Goal: Task Accomplishment & Management: Use online tool/utility

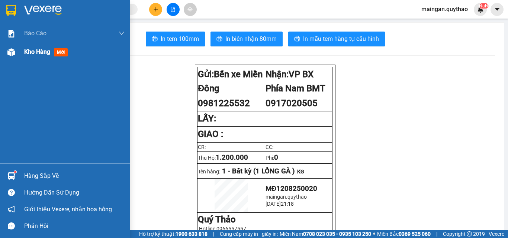
click at [11, 46] on div at bounding box center [11, 52] width 13 height 13
drag, startPoint x: 11, startPoint y: 46, endPoint x: 64, endPoint y: 82, distance: 63.7
click at [11, 47] on div at bounding box center [11, 52] width 13 height 13
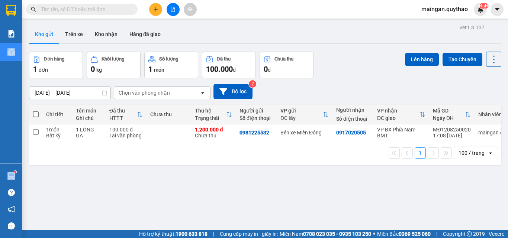
drag, startPoint x: 34, startPoint y: 115, endPoint x: 102, endPoint y: 111, distance: 68.1
click at [34, 115] on span at bounding box center [36, 114] width 6 height 6
click at [36, 111] on input "checkbox" at bounding box center [36, 111] width 0 height 0
checkbox input "true"
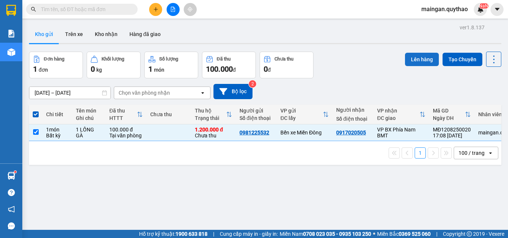
click at [405, 64] on button "Lên hàng" at bounding box center [422, 59] width 34 height 13
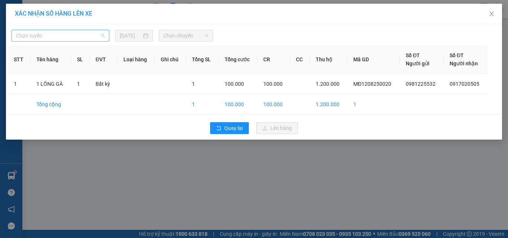
drag, startPoint x: 81, startPoint y: 36, endPoint x: 71, endPoint y: 90, distance: 54.0
click at [81, 36] on span "Chọn tuyến" at bounding box center [60, 35] width 89 height 11
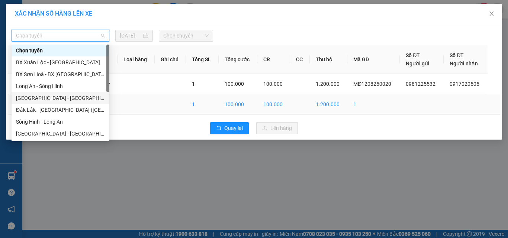
click at [70, 98] on div "[GEOGRAPHIC_DATA] - [GEOGRAPHIC_DATA] ([GEOGRAPHIC_DATA] mới)" at bounding box center [60, 98] width 89 height 8
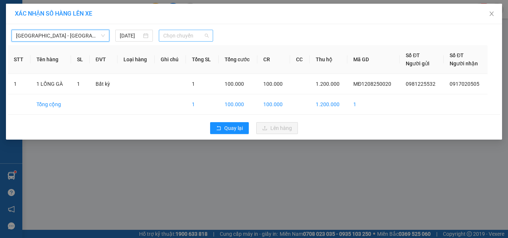
drag, startPoint x: 184, startPoint y: 37, endPoint x: 200, endPoint y: 82, distance: 47.9
click at [184, 38] on span "Chọn chuyến" at bounding box center [186, 35] width 46 height 11
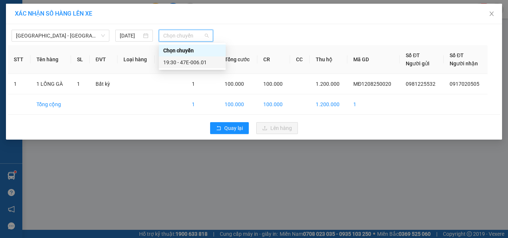
drag, startPoint x: 205, startPoint y: 65, endPoint x: 227, endPoint y: 76, distance: 24.8
click at [206, 64] on div "19:30 - 47E-006.01" at bounding box center [192, 62] width 58 height 8
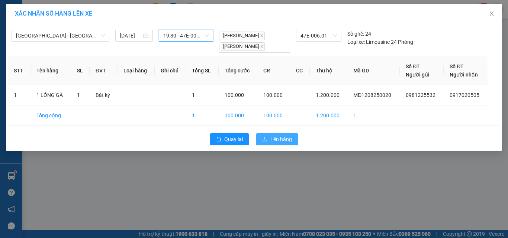
drag, startPoint x: 278, startPoint y: 139, endPoint x: 275, endPoint y: 134, distance: 5.5
click at [277, 137] on span "Lên hàng" at bounding box center [281, 139] width 22 height 8
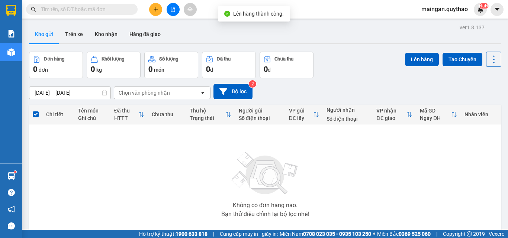
click at [168, 15] on div at bounding box center [173, 9] width 56 height 13
click at [173, 14] on button at bounding box center [172, 9] width 13 height 13
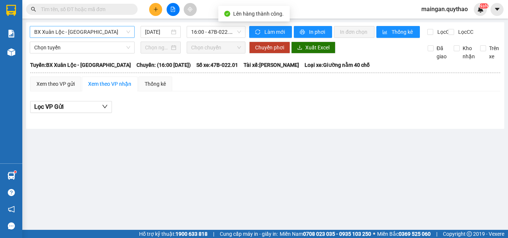
click at [106, 35] on span "BX Xuân Lộc - [GEOGRAPHIC_DATA]" at bounding box center [82, 31] width 96 height 11
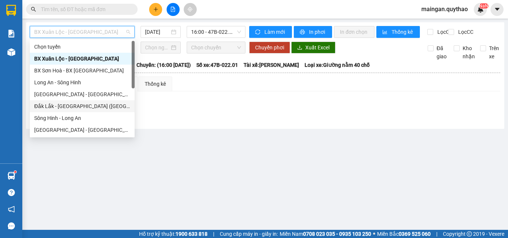
click at [112, 105] on div "Đắk Lắk - [GEOGRAPHIC_DATA] ([GEOGRAPHIC_DATA] mới)" at bounding box center [82, 106] width 96 height 8
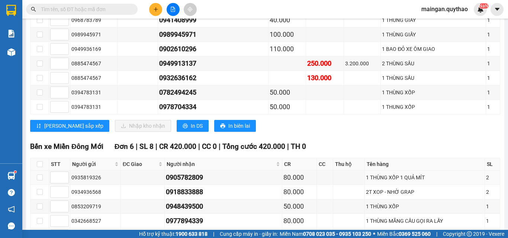
scroll to position [595, 0]
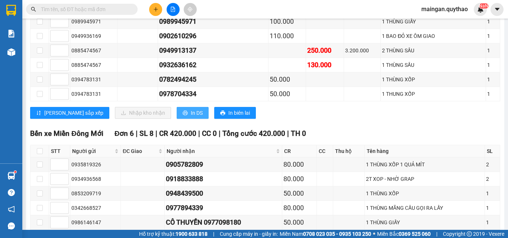
click at [177, 119] on button "In DS" at bounding box center [193, 113] width 32 height 12
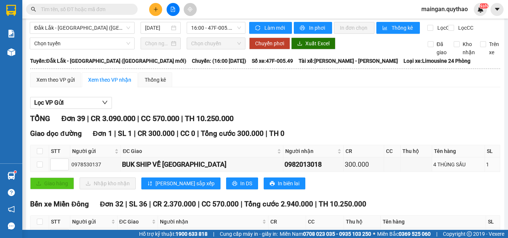
scroll to position [0, 0]
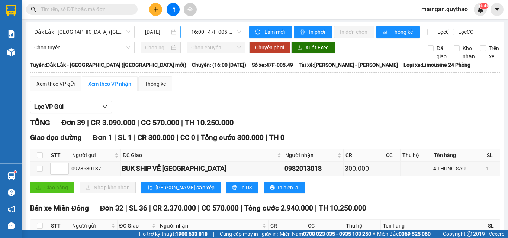
drag, startPoint x: 154, startPoint y: 29, endPoint x: 153, endPoint y: 33, distance: 4.2
click at [154, 30] on input "[DATE]" at bounding box center [157, 32] width 25 height 8
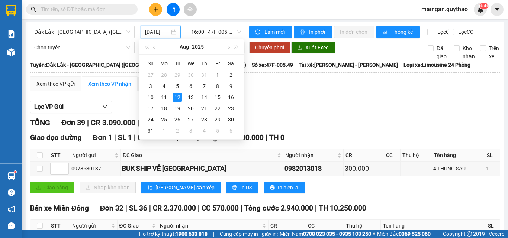
click at [149, 29] on input "[DATE]" at bounding box center [157, 32] width 25 height 8
click at [148, 98] on div "10" at bounding box center [150, 97] width 9 height 9
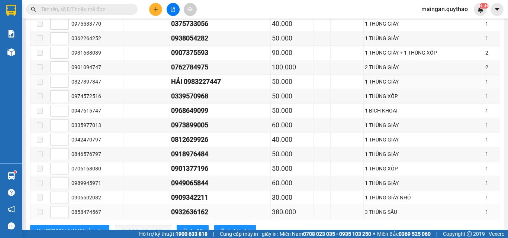
scroll to position [446, 0]
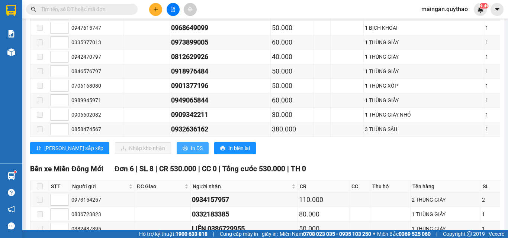
click at [177, 151] on button "In DS" at bounding box center [193, 148] width 32 height 12
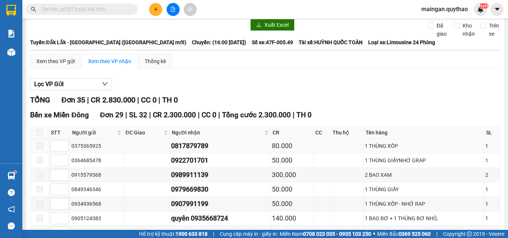
scroll to position [0, 0]
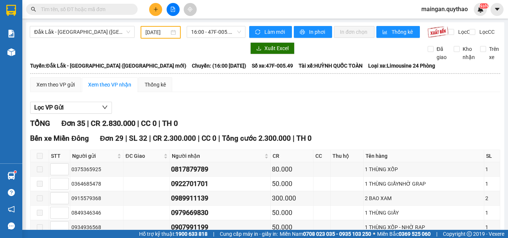
click at [161, 30] on input "[DATE]" at bounding box center [157, 32] width 24 height 8
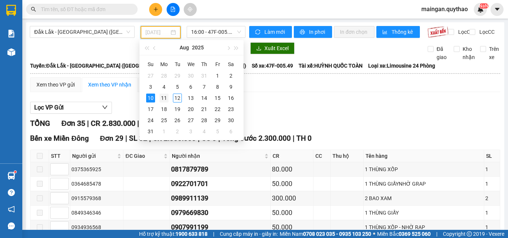
click at [162, 100] on div "11" at bounding box center [163, 98] width 9 height 9
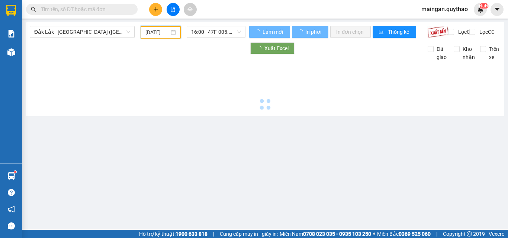
type input "[DATE]"
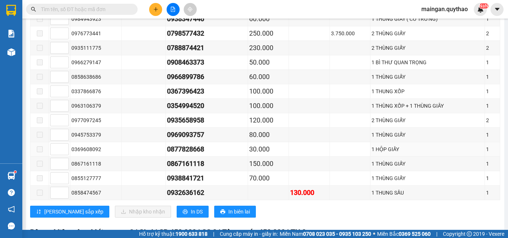
scroll to position [446, 0]
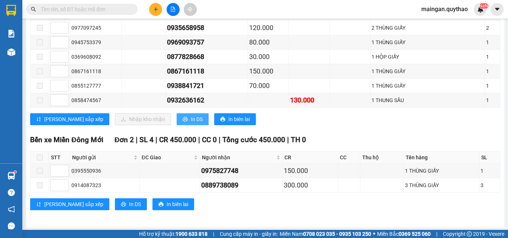
click at [191, 123] on span "In DS" at bounding box center [197, 119] width 12 height 8
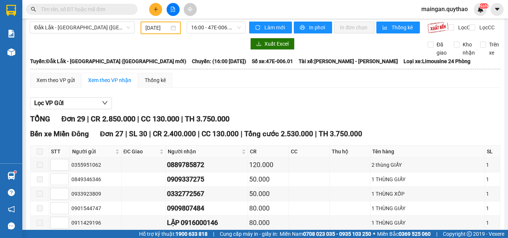
scroll to position [0, 0]
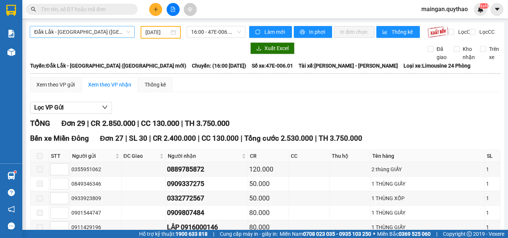
click at [94, 37] on span "Đắk Lắk - [GEOGRAPHIC_DATA] ([GEOGRAPHIC_DATA] mới)" at bounding box center [82, 31] width 96 height 11
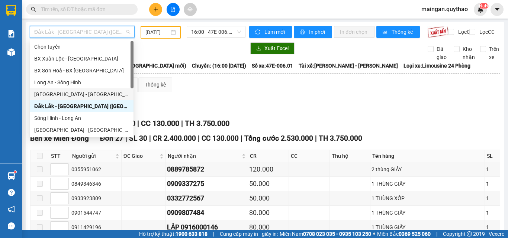
click at [76, 92] on div "[GEOGRAPHIC_DATA] - [GEOGRAPHIC_DATA] ([GEOGRAPHIC_DATA] mới)" at bounding box center [81, 94] width 95 height 8
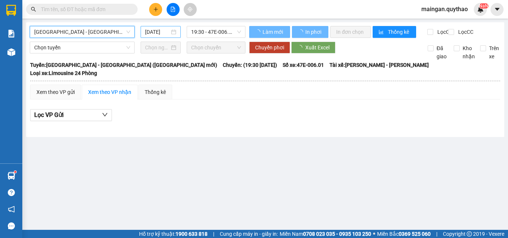
click at [161, 33] on input "[DATE]" at bounding box center [157, 32] width 25 height 8
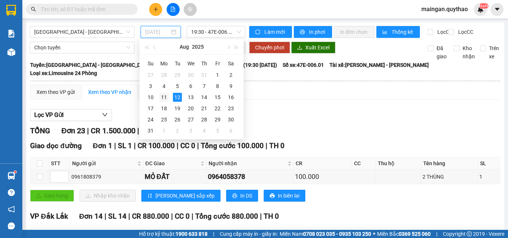
click at [160, 98] on div "11" at bounding box center [163, 97] width 9 height 9
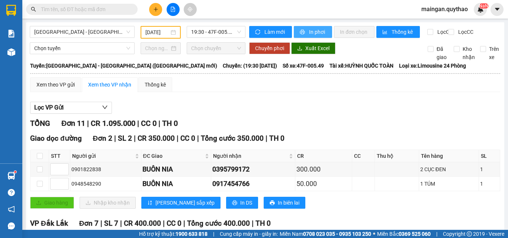
click at [309, 31] on span "In phơi" at bounding box center [317, 32] width 17 height 8
click at [160, 30] on input "[DATE]" at bounding box center [157, 32] width 24 height 8
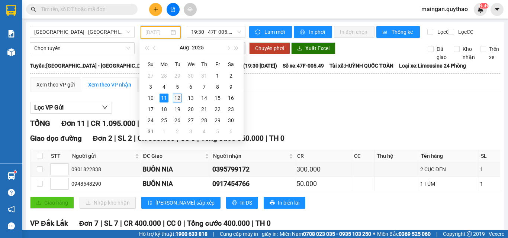
click at [176, 99] on div "12" at bounding box center [177, 98] width 9 height 9
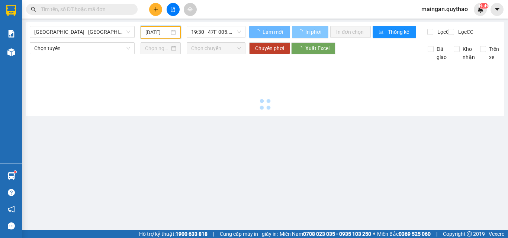
type input "[DATE]"
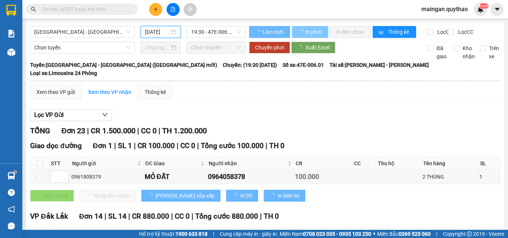
click at [314, 33] on span "In phơi" at bounding box center [313, 32] width 17 height 8
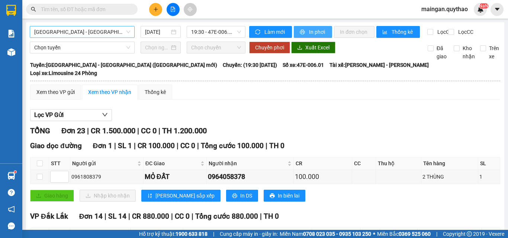
click at [104, 27] on span "[GEOGRAPHIC_DATA] - [GEOGRAPHIC_DATA] ([GEOGRAPHIC_DATA] mới)" at bounding box center [82, 31] width 96 height 11
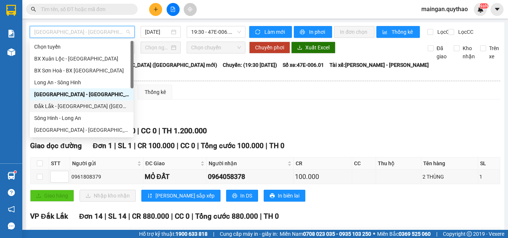
click at [59, 107] on div "Đắk Lắk - [GEOGRAPHIC_DATA] ([GEOGRAPHIC_DATA] mới)" at bounding box center [81, 106] width 95 height 8
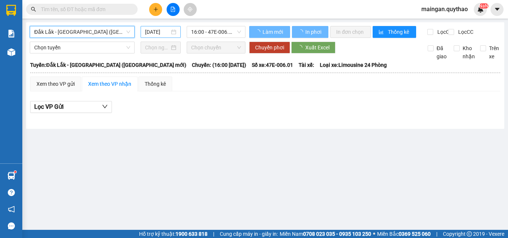
click at [156, 33] on input "[DATE]" at bounding box center [157, 32] width 25 height 8
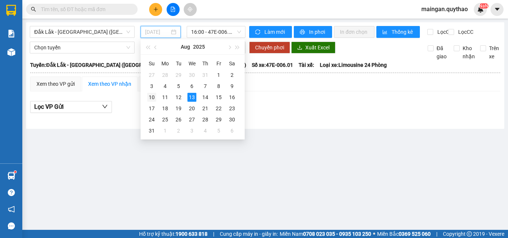
click at [150, 100] on div "10" at bounding box center [151, 97] width 9 height 9
type input "[DATE]"
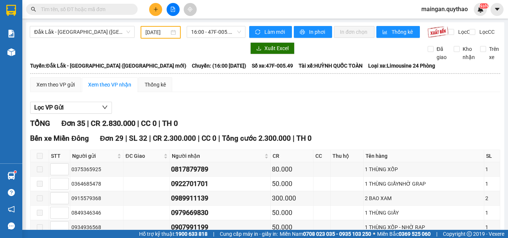
drag, startPoint x: 215, startPoint y: 69, endPoint x: 204, endPoint y: 65, distance: 12.0
drag, startPoint x: 204, startPoint y: 65, endPoint x: 70, endPoint y: 38, distance: 136.9
click at [73, 34] on span "Đắk Lắk - [GEOGRAPHIC_DATA] ([GEOGRAPHIC_DATA] mới)" at bounding box center [82, 31] width 96 height 11
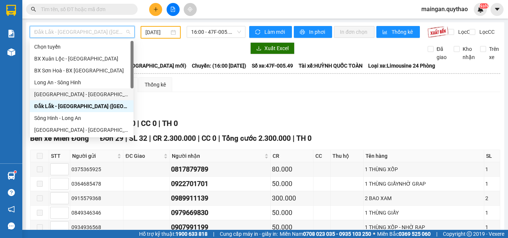
click at [59, 92] on div "[GEOGRAPHIC_DATA] - [GEOGRAPHIC_DATA] ([GEOGRAPHIC_DATA] mới)" at bounding box center [81, 94] width 95 height 8
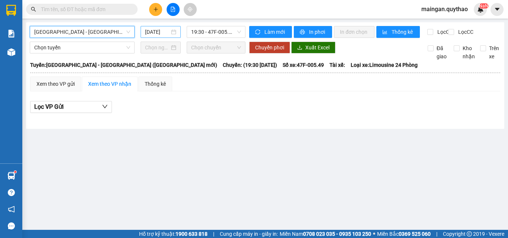
drag, startPoint x: 157, startPoint y: 35, endPoint x: 169, endPoint y: 68, distance: 35.3
click at [157, 34] on input "[DATE]" at bounding box center [157, 32] width 25 height 8
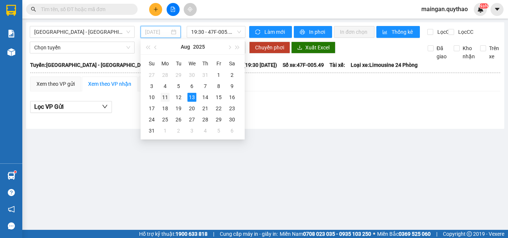
click at [159, 94] on td "11" at bounding box center [164, 97] width 13 height 11
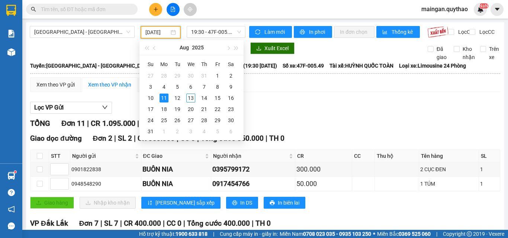
type input "[DATE]"
